Goal: Task Accomplishment & Management: Manage account settings

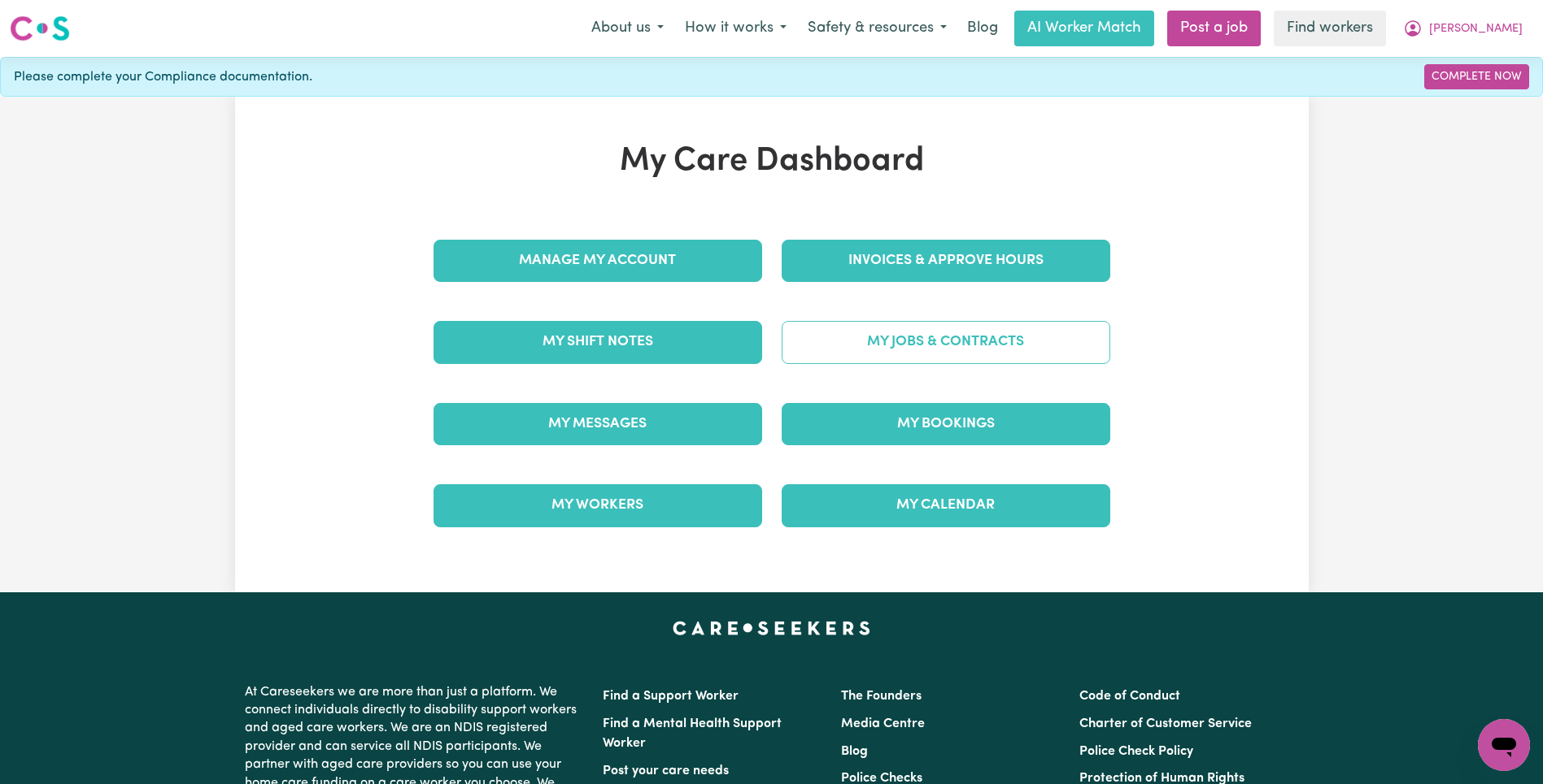
click at [949, 333] on link "My Jobs & Contracts" at bounding box center [945, 342] width 328 height 42
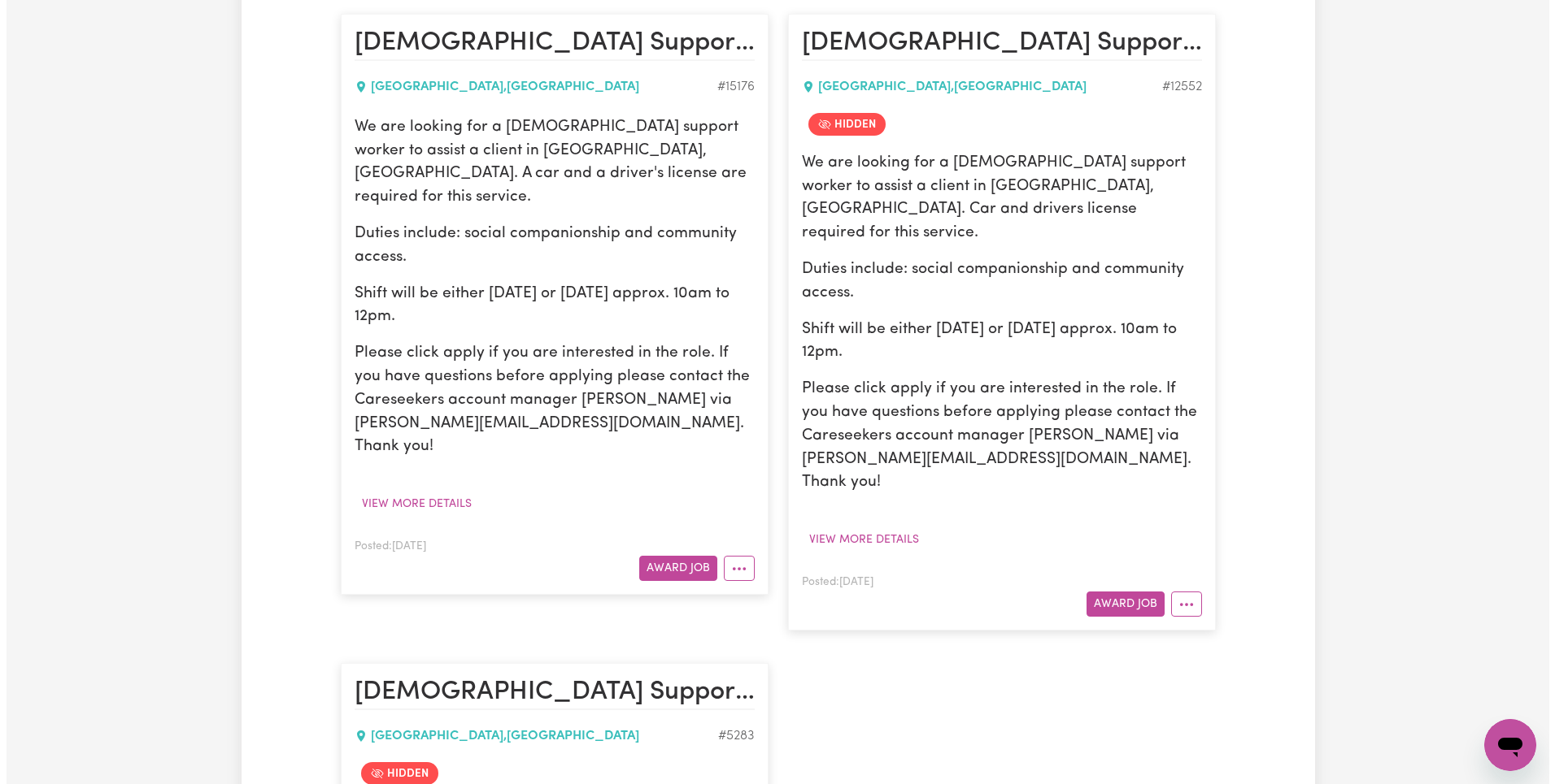
scroll to position [570, 0]
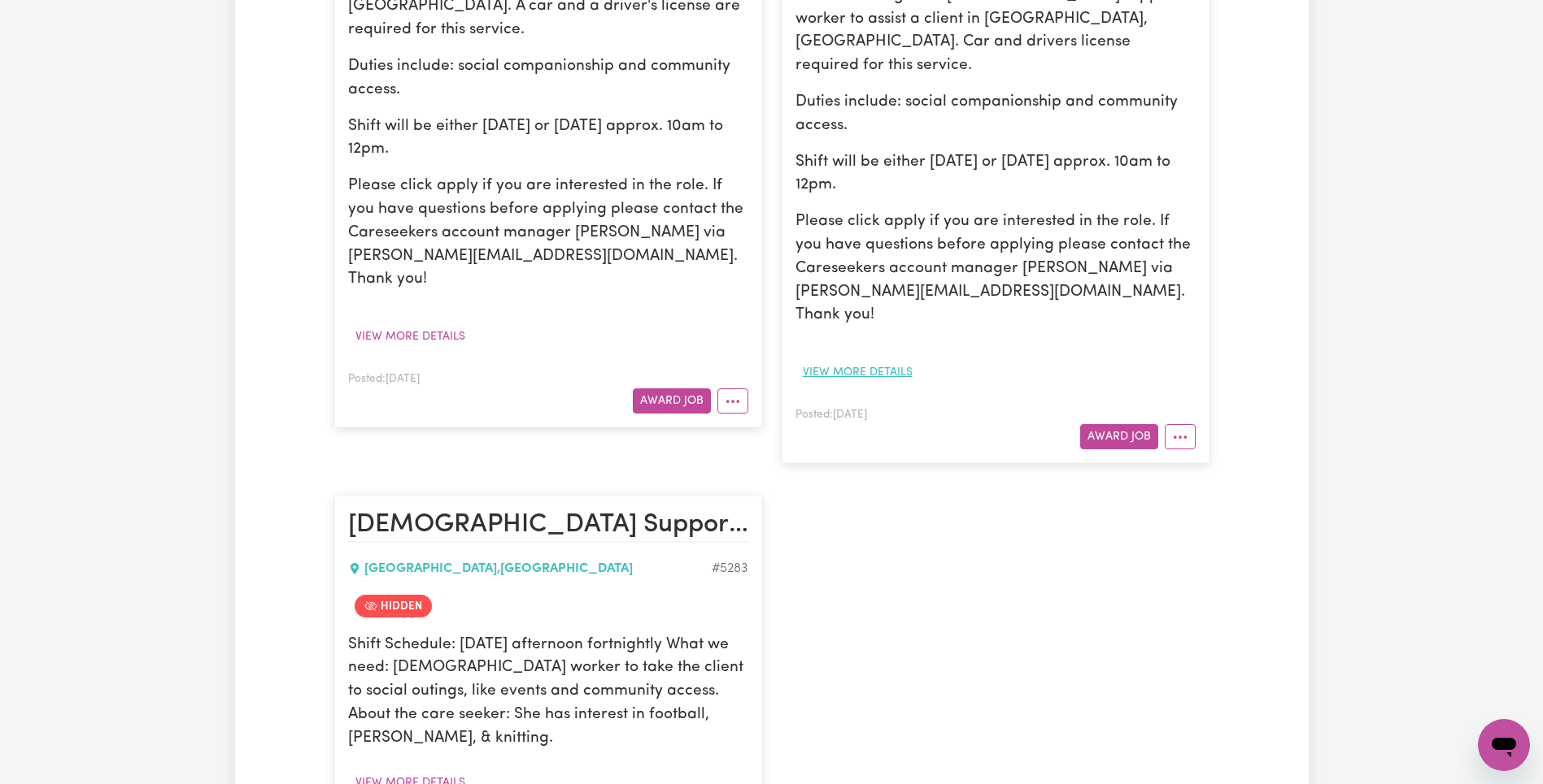
click at [859, 360] on button "View more details" at bounding box center [858, 372] width 125 height 25
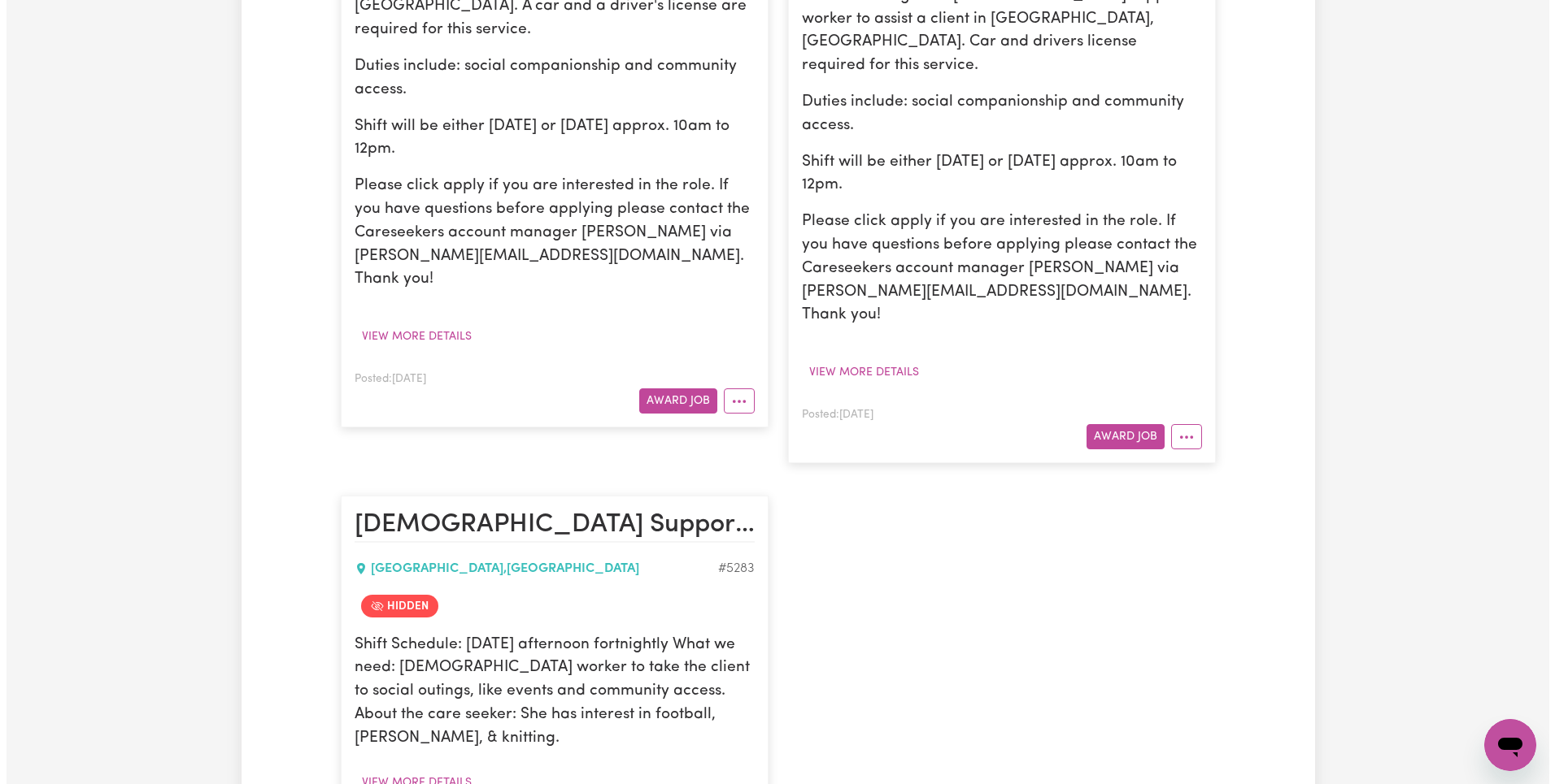
scroll to position [850, 0]
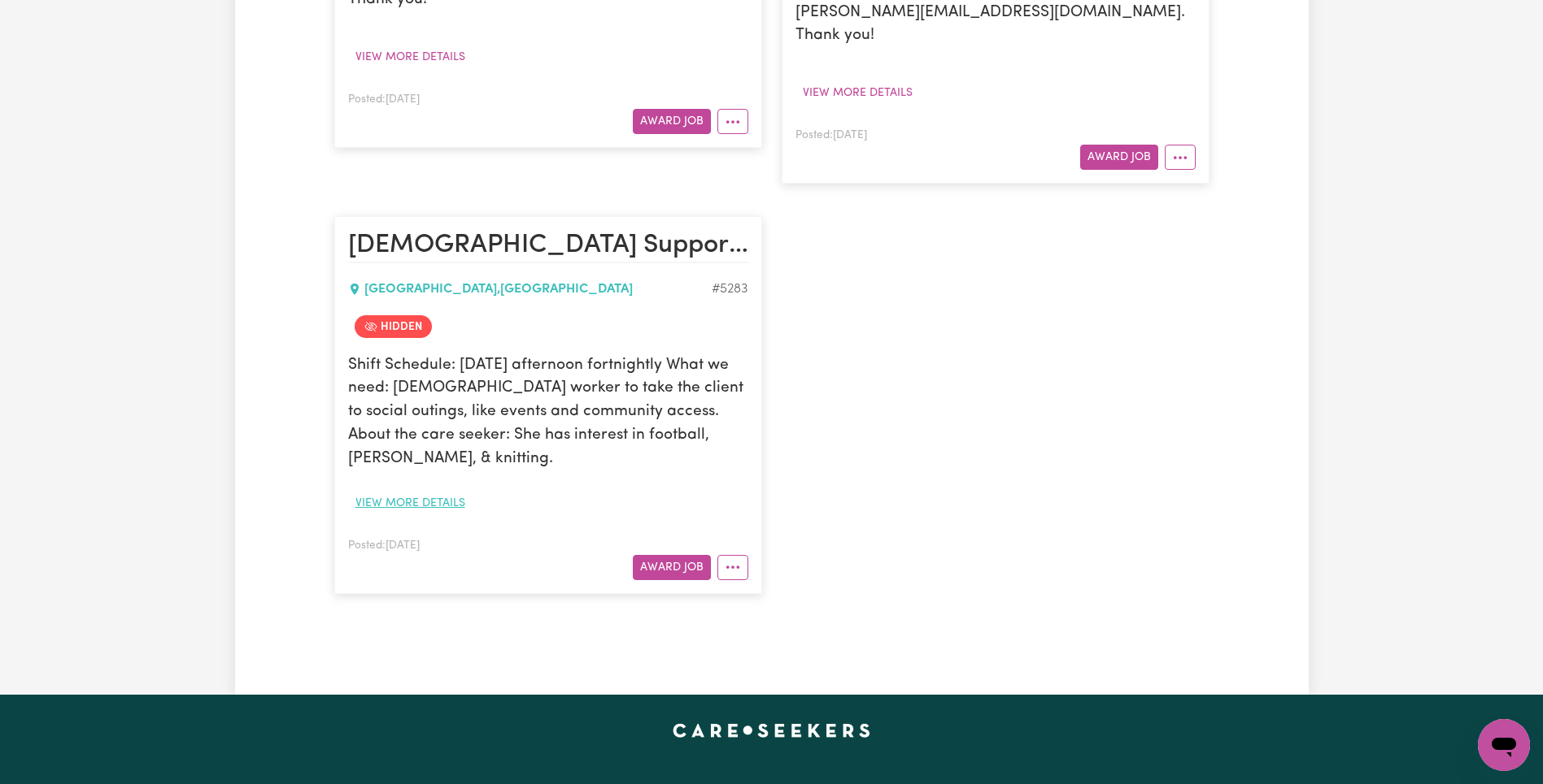
click at [407, 491] on button "View more details" at bounding box center [410, 503] width 125 height 25
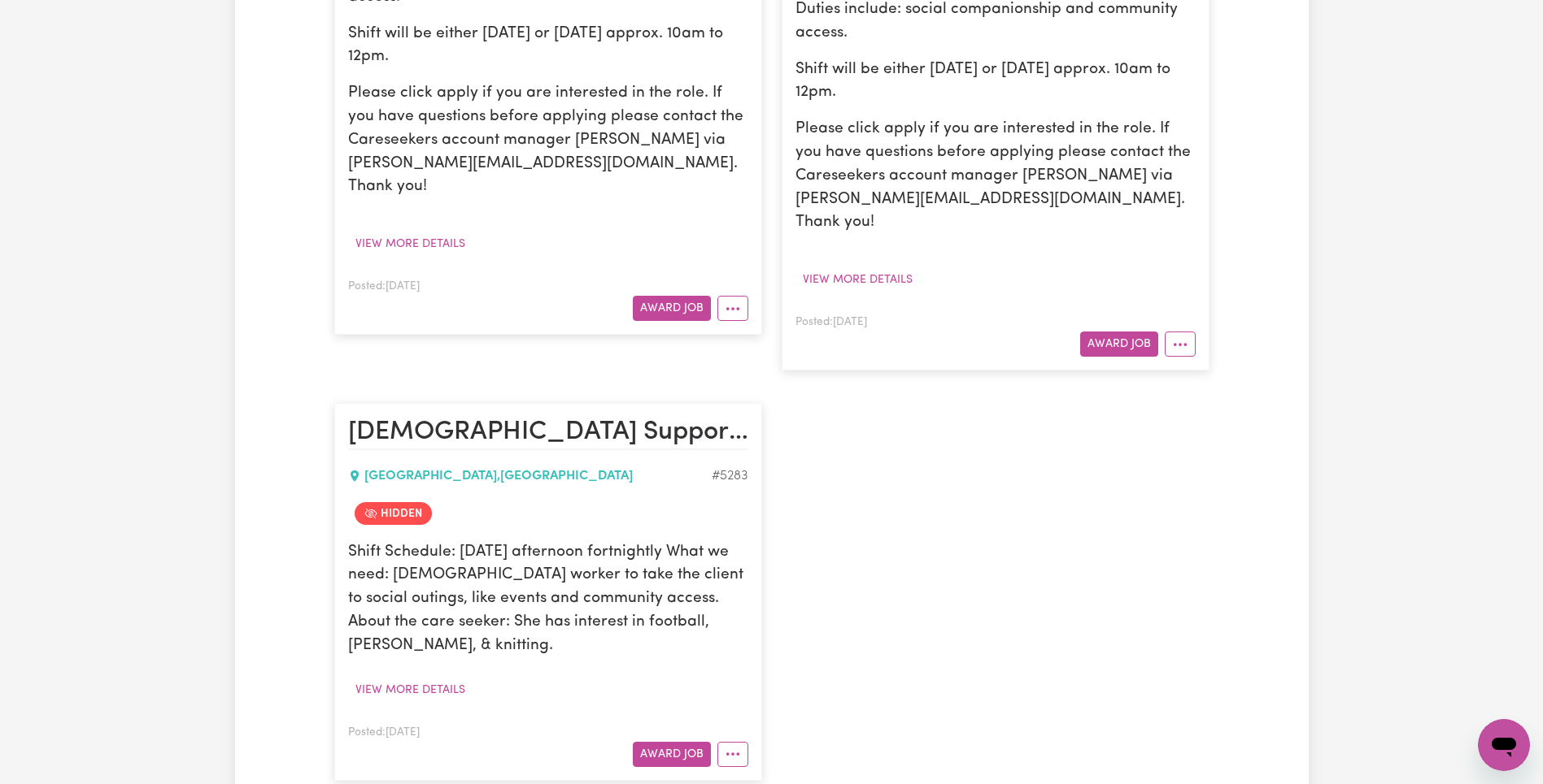
scroll to position [0, 0]
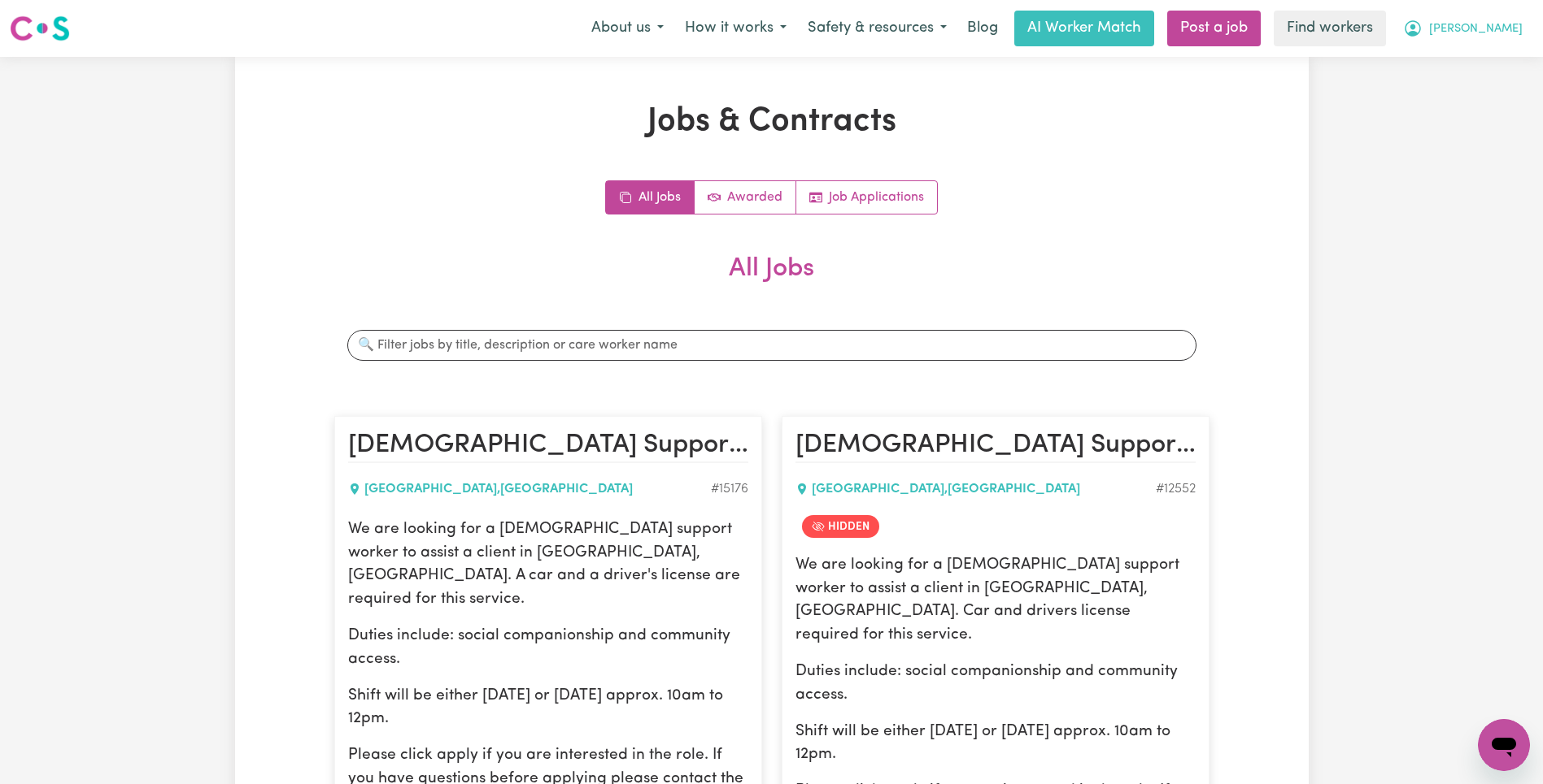
click at [1488, 36] on span "[PERSON_NAME]" at bounding box center [1475, 29] width 93 height 18
click at [1473, 88] on link "Logout" at bounding box center [1468, 93] width 129 height 30
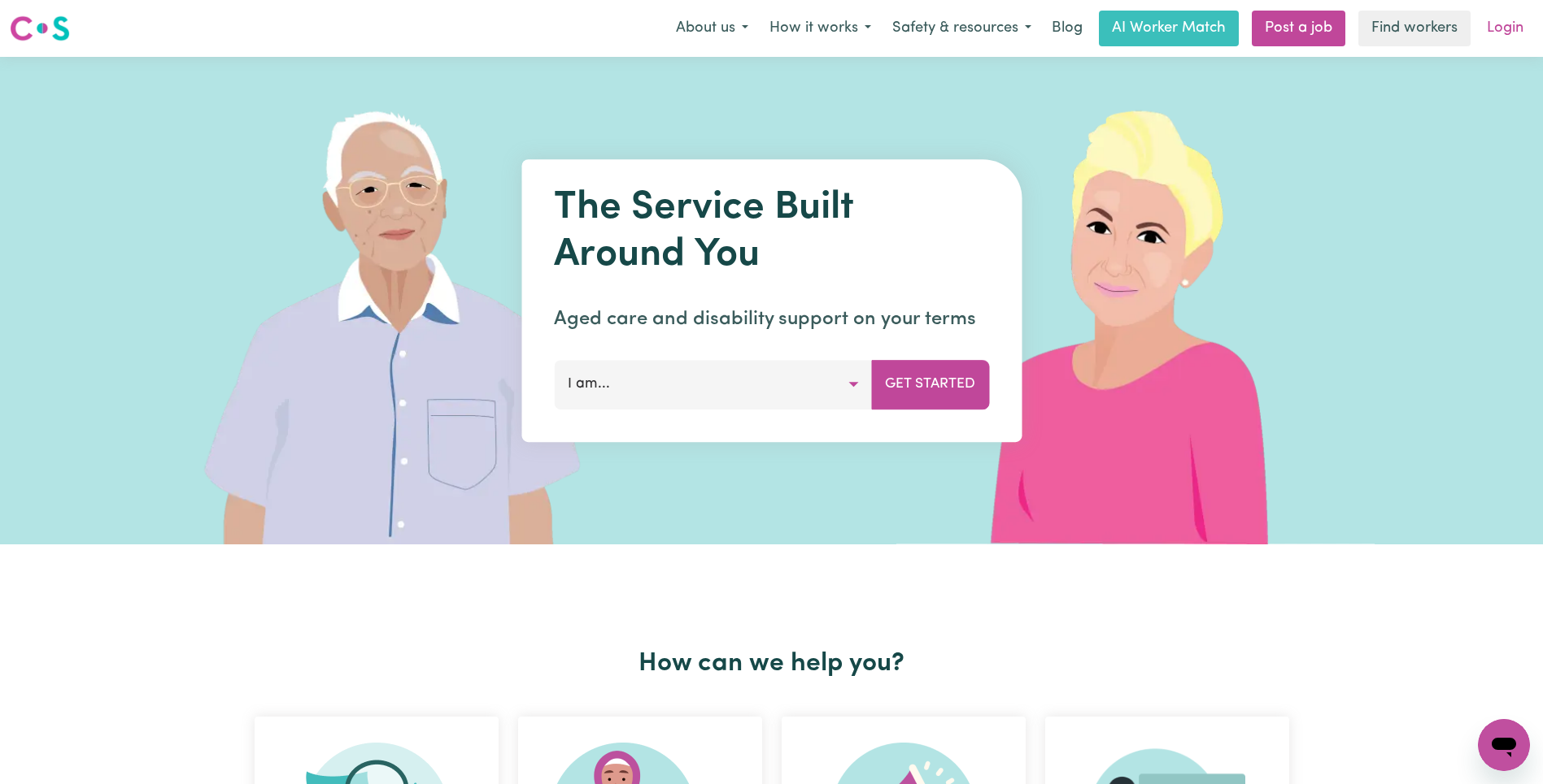
click at [1509, 17] on link "Login" at bounding box center [1505, 29] width 56 height 36
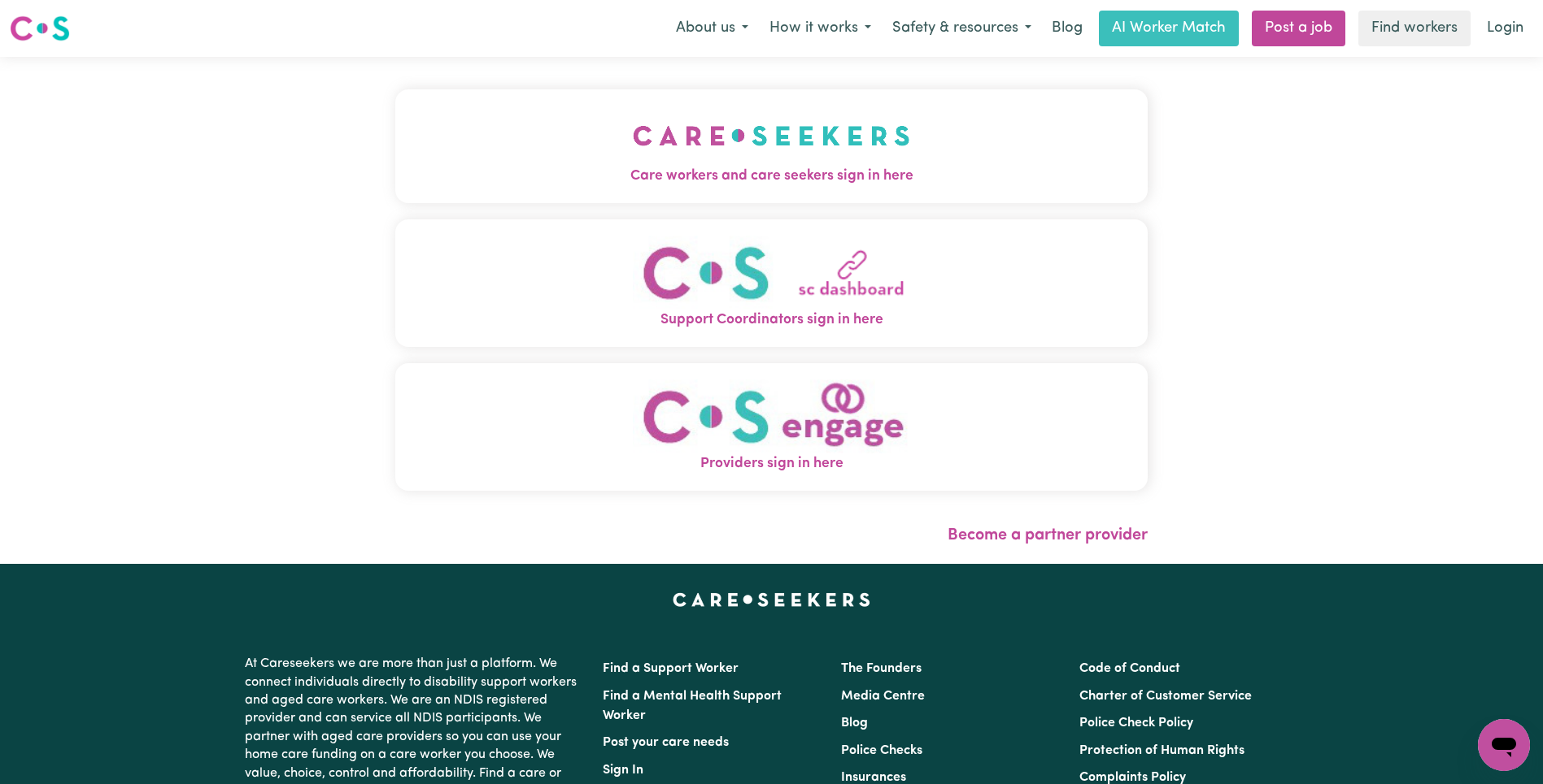
click at [633, 133] on img "Care workers and care seekers sign in here" at bounding box center [771, 135] width 277 height 60
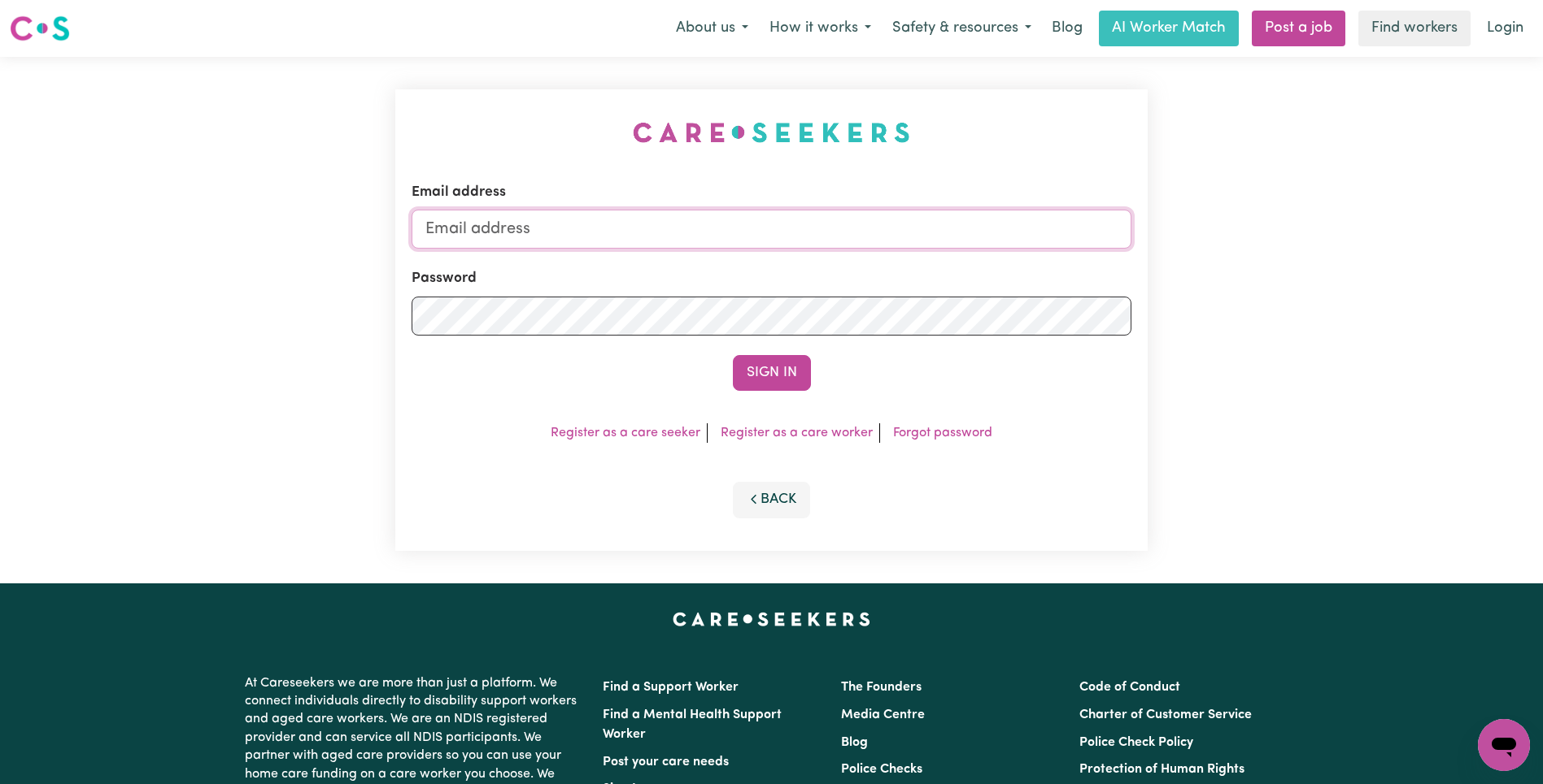
click at [752, 227] on input "Email address" at bounding box center [771, 228] width 720 height 39
paste input "[EMAIL_ADDRESS][DOMAIN_NAME]"
type input "[EMAIL_ADDRESS][DOMAIN_NAME]"
click at [796, 378] on button "Sign In" at bounding box center [772, 373] width 78 height 36
